Goal: Check status

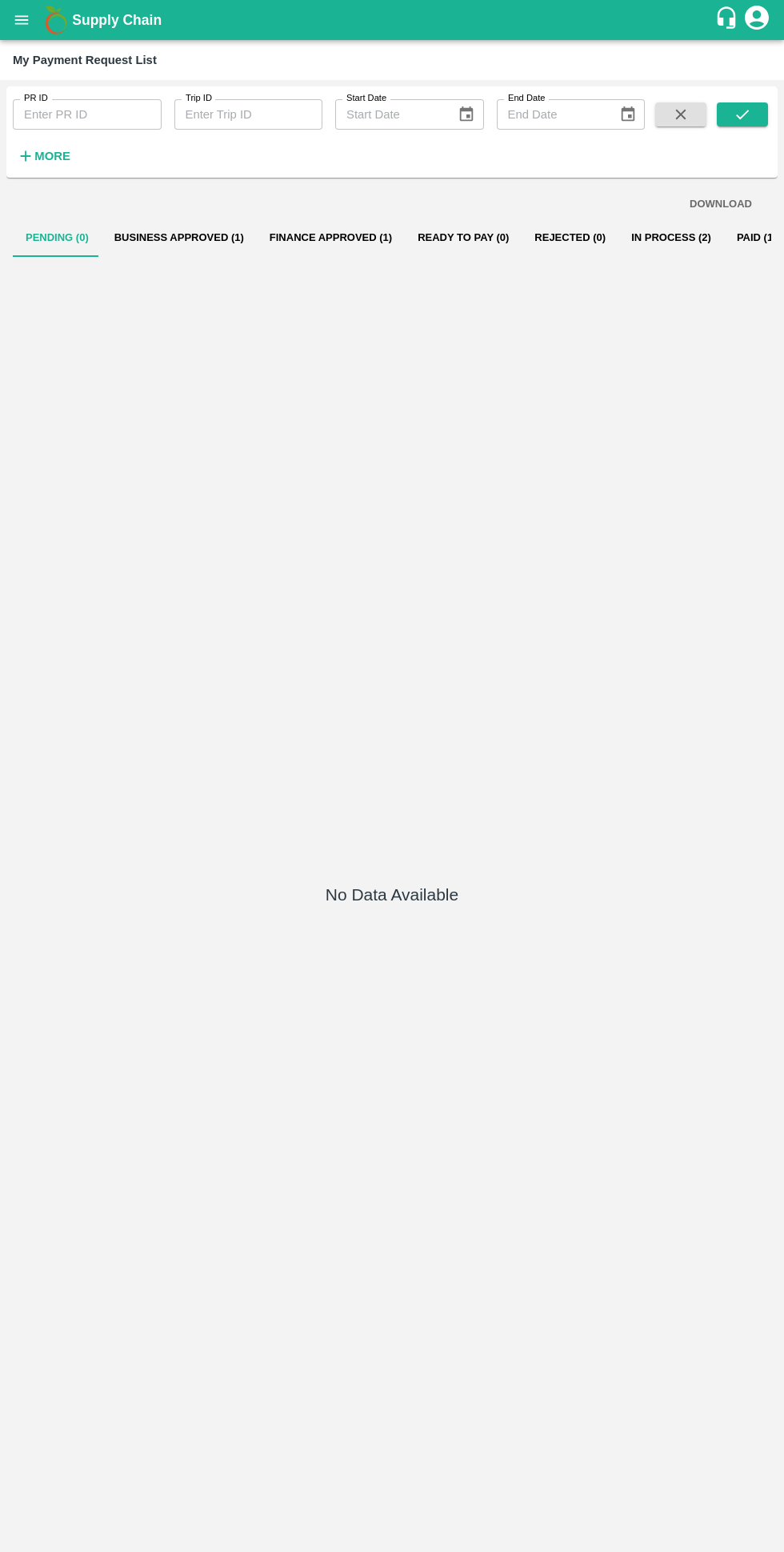
click at [642, 239] on button "In Process (2)" at bounding box center [671, 238] width 105 height 39
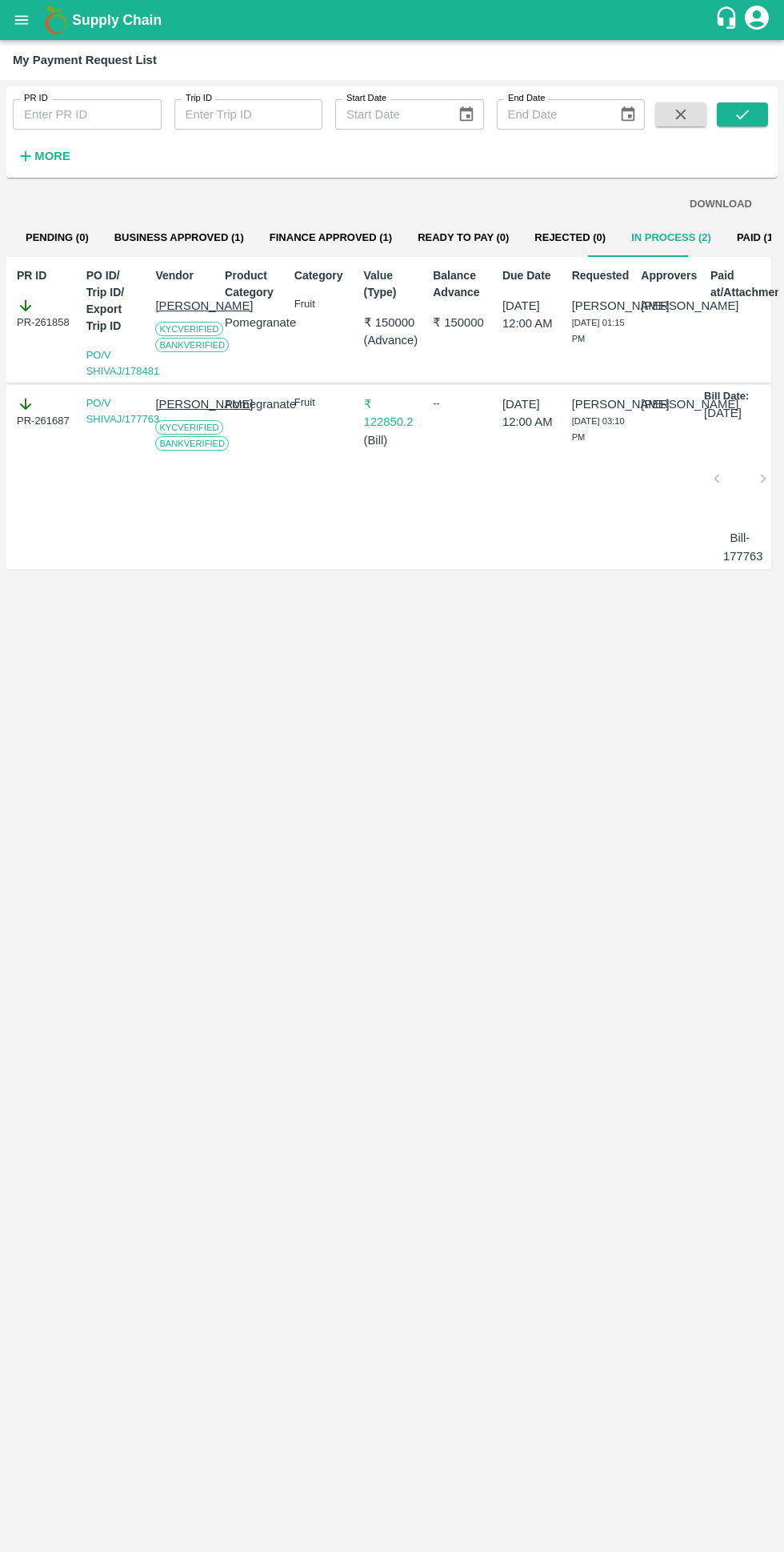
click at [160, 220] on button "Business Approved (1)" at bounding box center [179, 238] width 156 height 39
